Goal: Navigation & Orientation: Find specific page/section

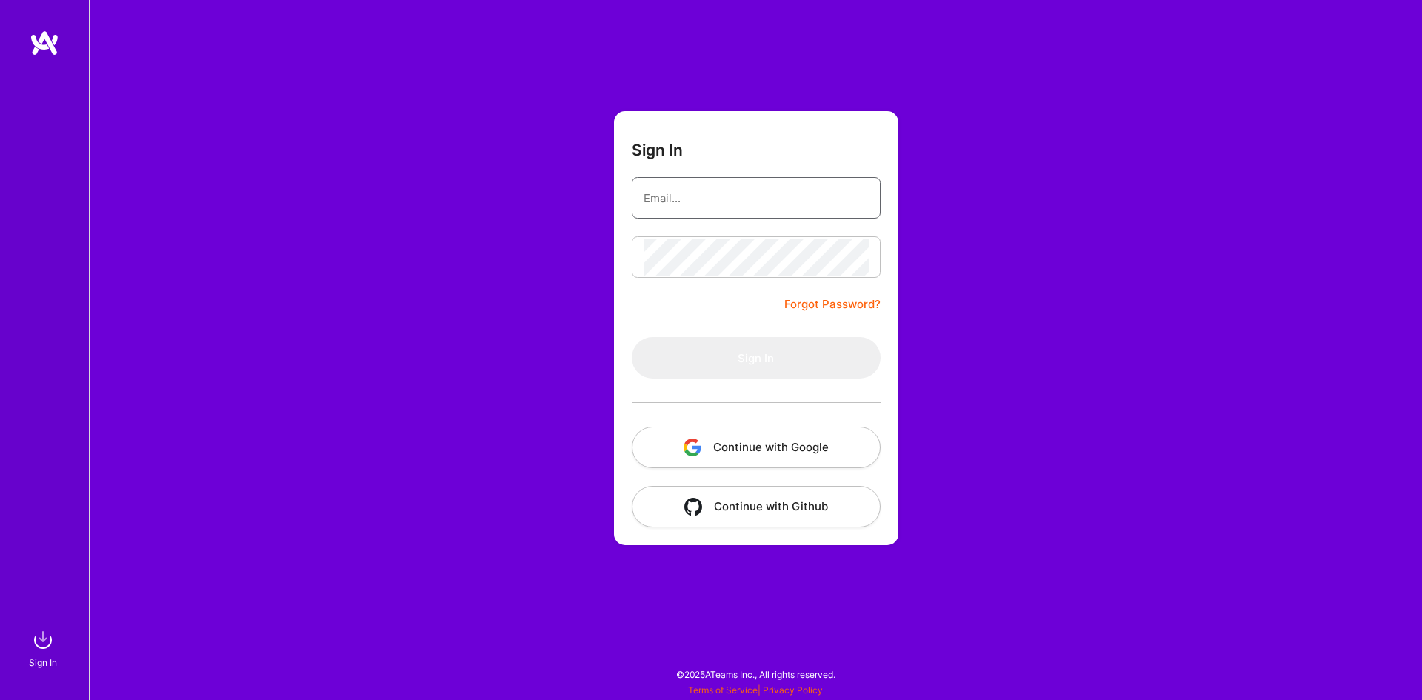
type input "[EMAIL_ADDRESS][DOMAIN_NAME]"
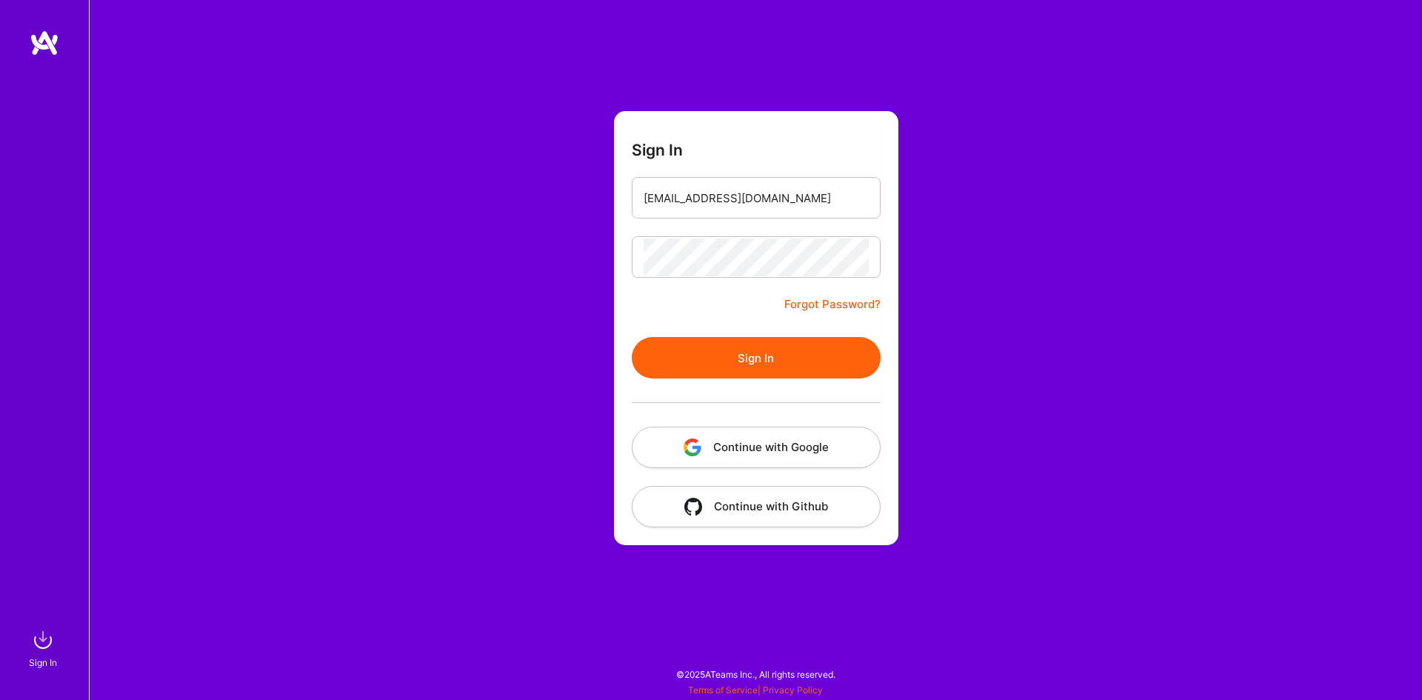
click at [769, 355] on button "Sign In" at bounding box center [756, 357] width 249 height 41
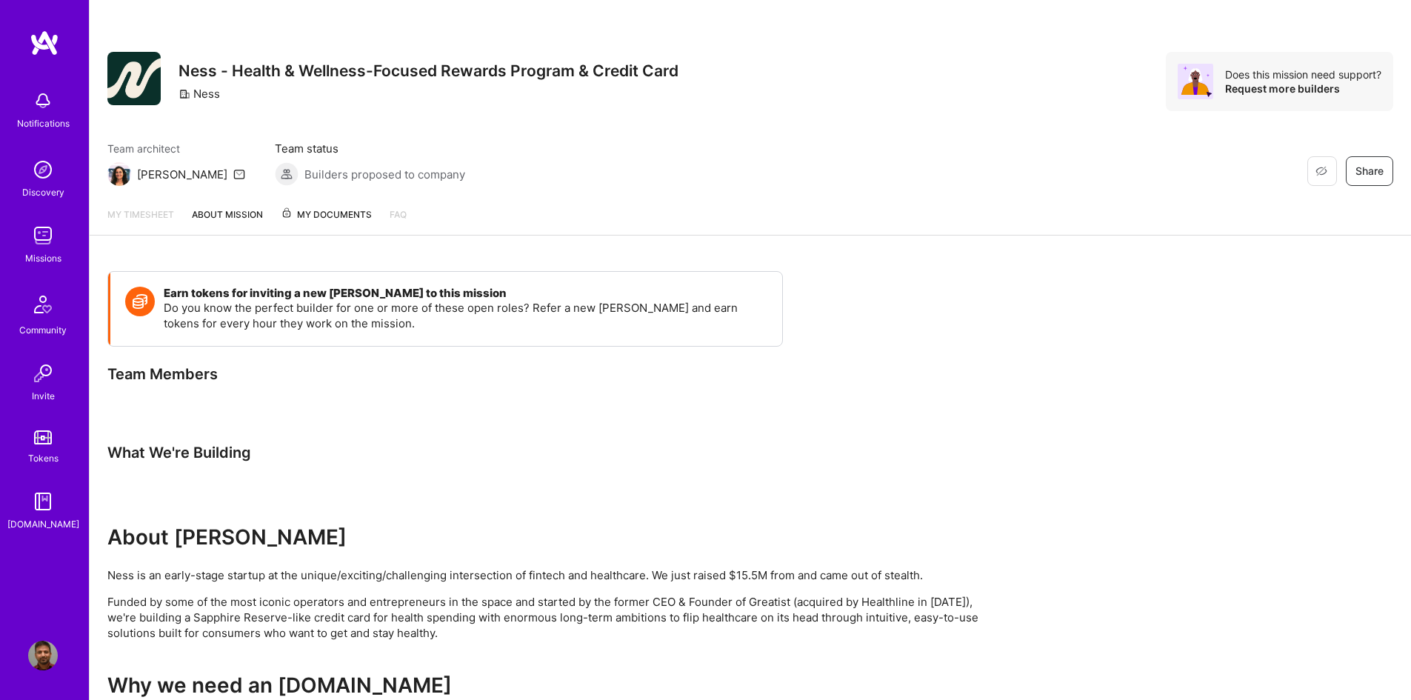
click at [53, 237] on img at bounding box center [43, 236] width 30 height 30
